Goal: Understand process/instructions: Learn how to perform a task or action

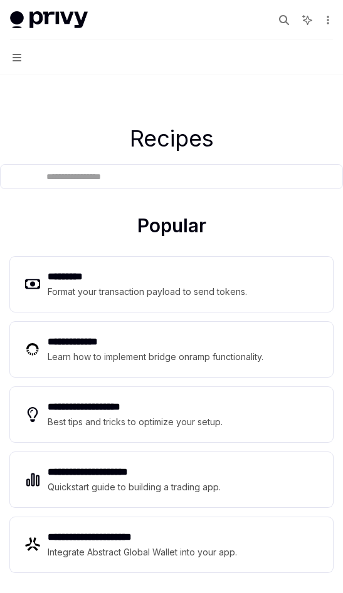
scroll to position [60, 0]
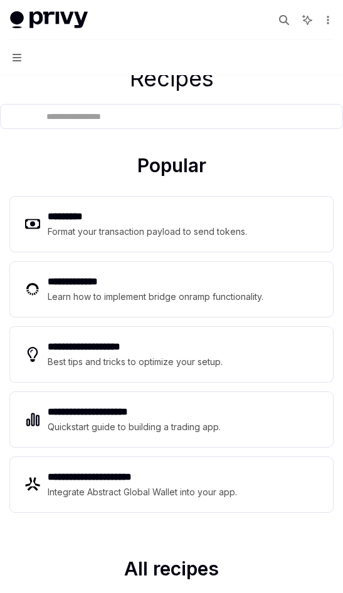
type textarea "*"
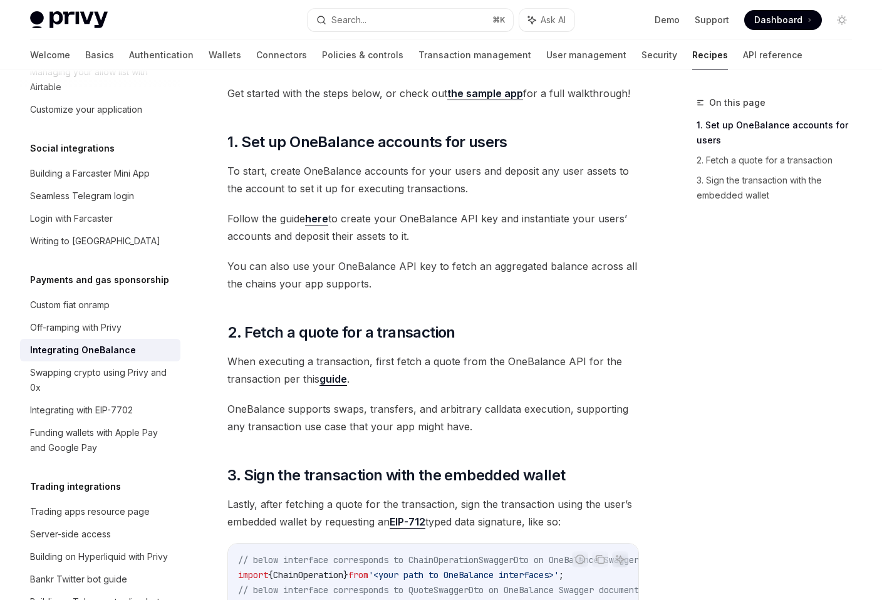
scroll to position [225, 0]
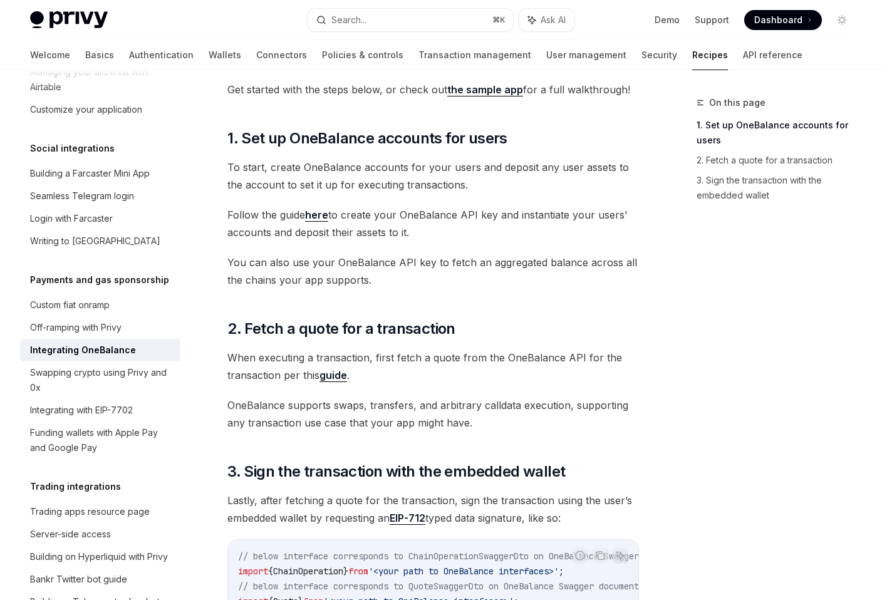
click at [324, 214] on link "here" at bounding box center [316, 215] width 23 height 13
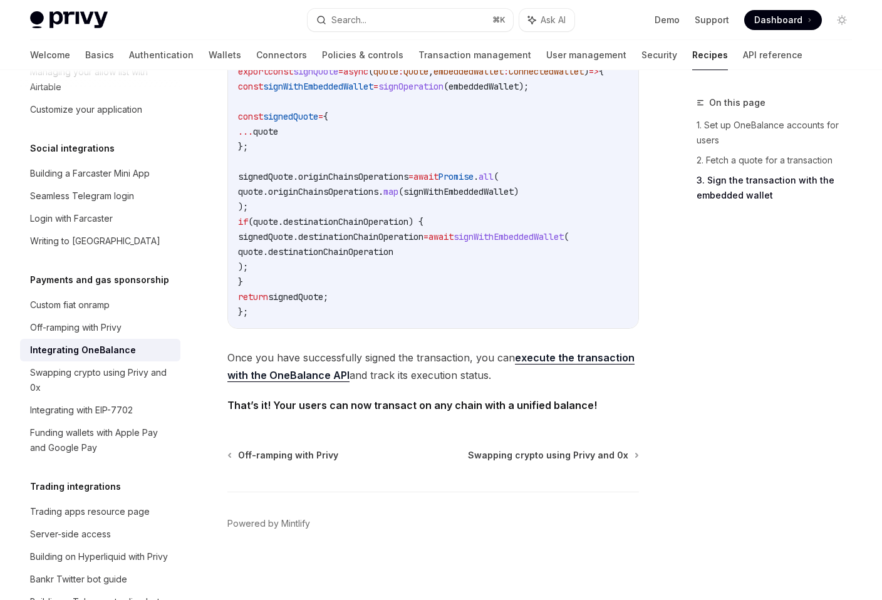
scroll to position [0, 0]
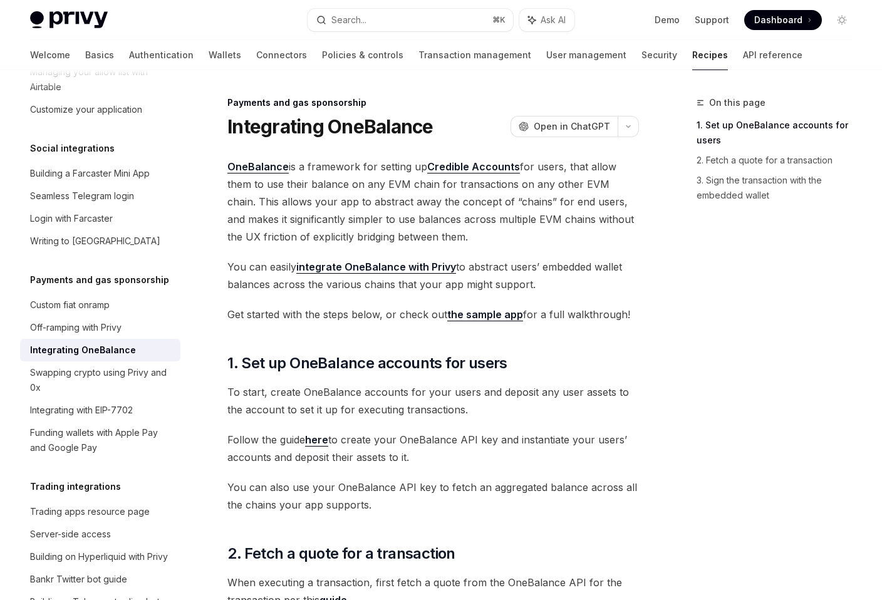
click at [495, 318] on link "the sample app" at bounding box center [485, 314] width 76 height 13
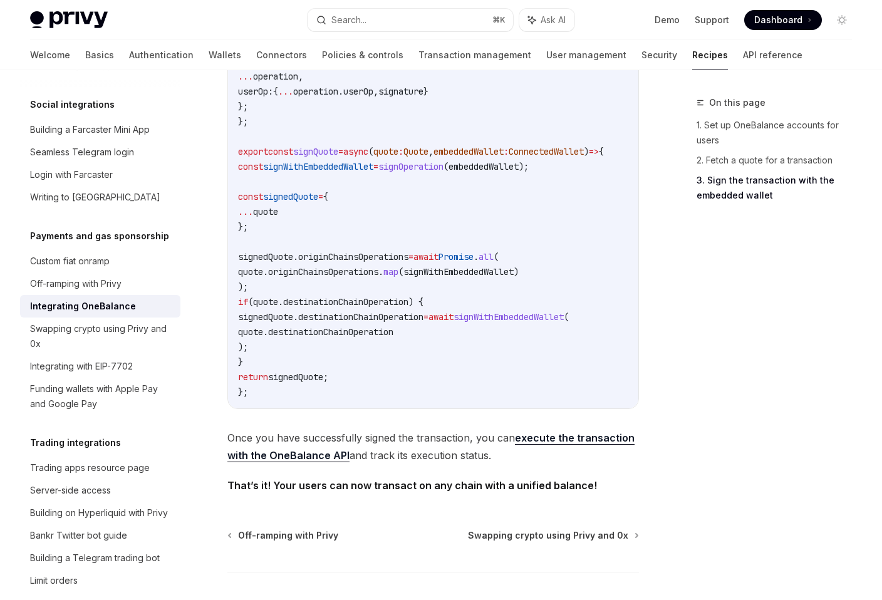
scroll to position [1181, 0]
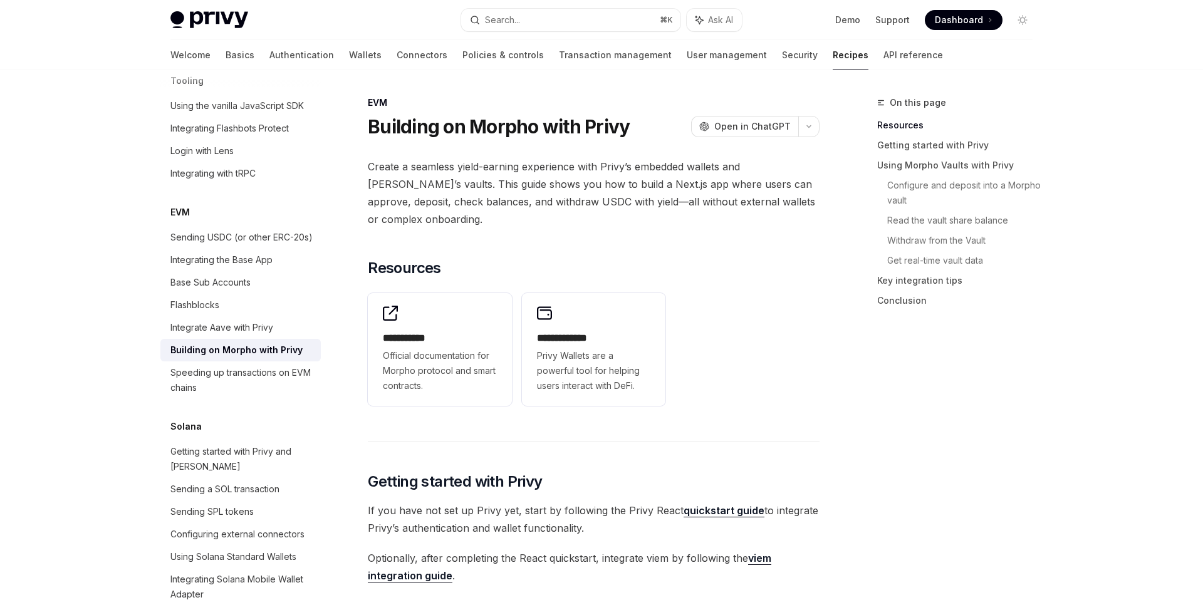
type textarea "*"
